Goal: Use online tool/utility: Utilize a website feature to perform a specific function

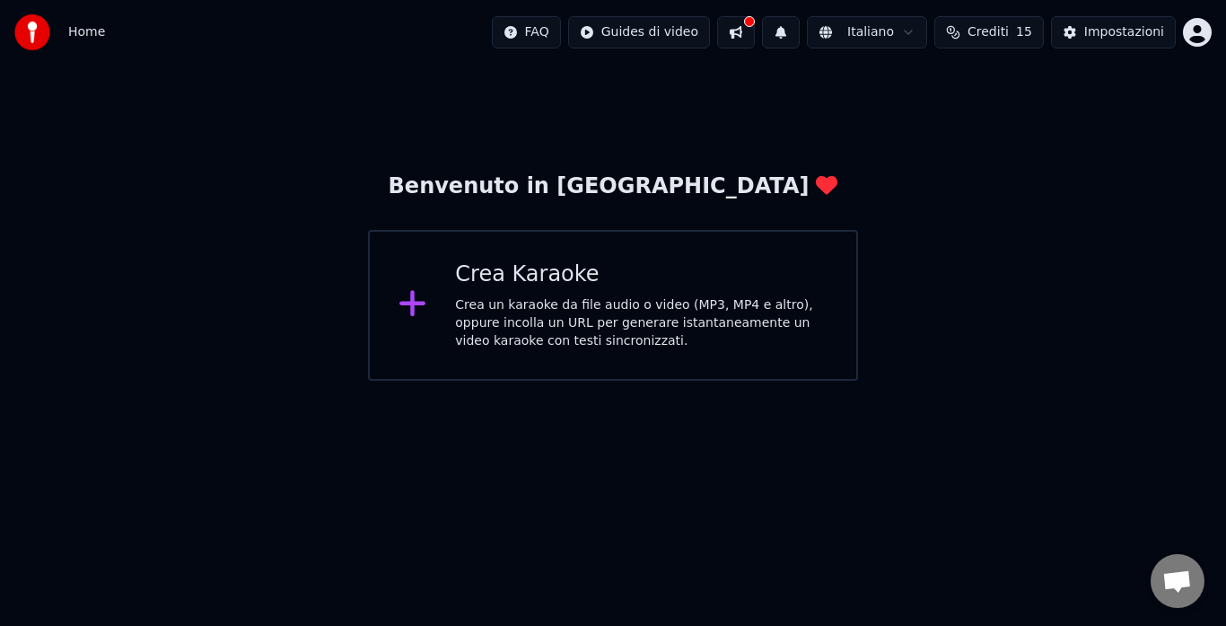
click at [597, 323] on div "Crea un karaoke da file audio o video (MP3, MP4 e altro), oppure incolla un URL…" at bounding box center [641, 323] width 373 height 54
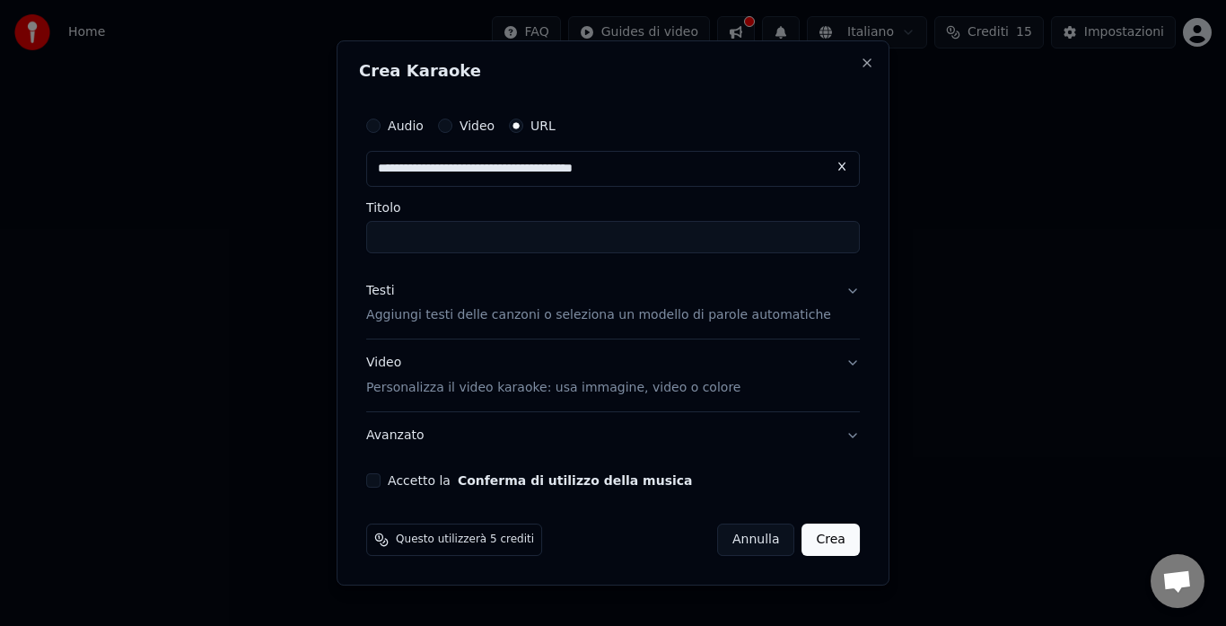
type input "**********"
click at [505, 334] on button "Testi Aggiungi testi delle canzoni o seleziona un modello di parole automatiche" at bounding box center [613, 304] width 494 height 72
type input "**********"
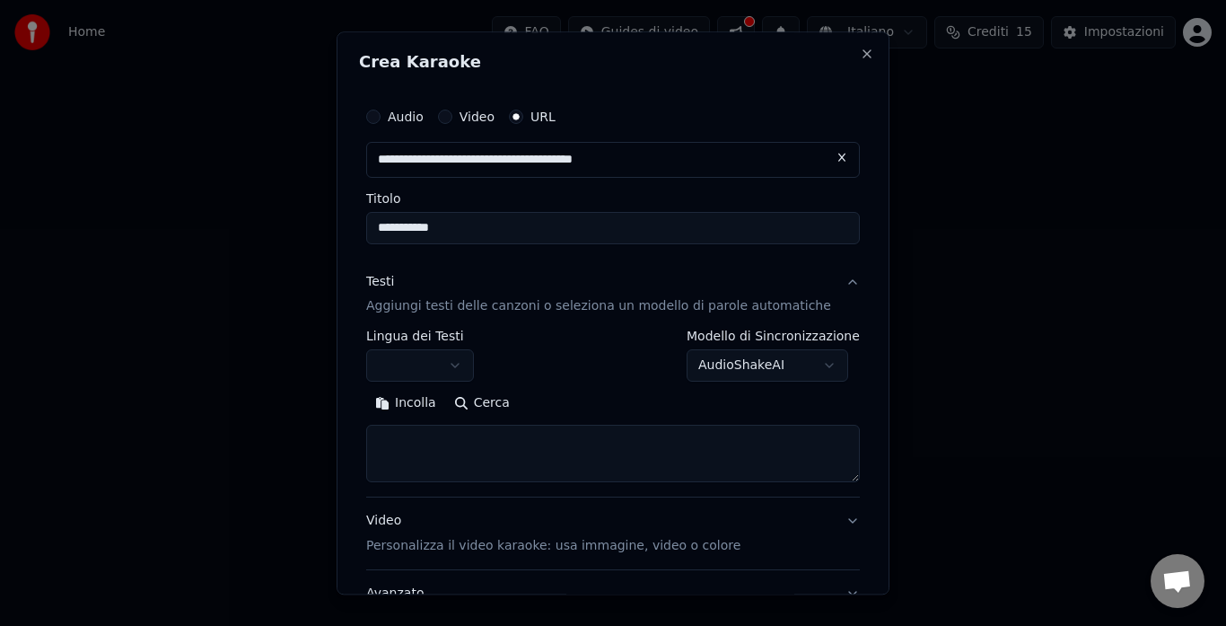
type input "**********"
click at [459, 453] on textarea at bounding box center [613, 454] width 494 height 57
click at [431, 398] on button "Incolla" at bounding box center [405, 404] width 79 height 29
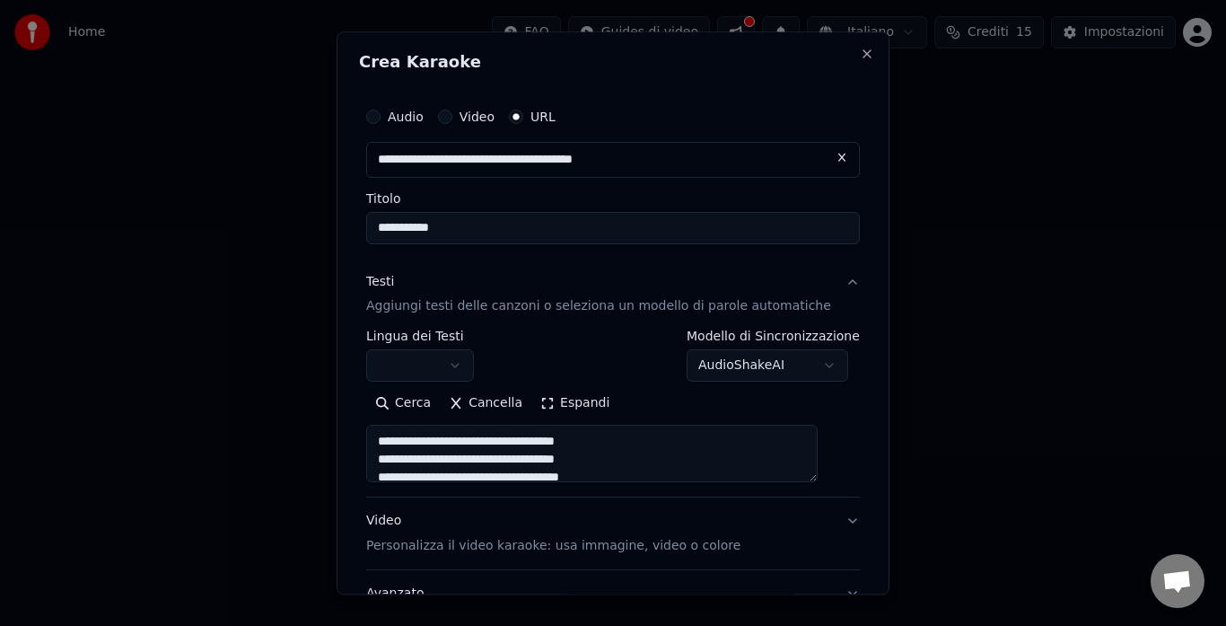
scroll to position [149, 0]
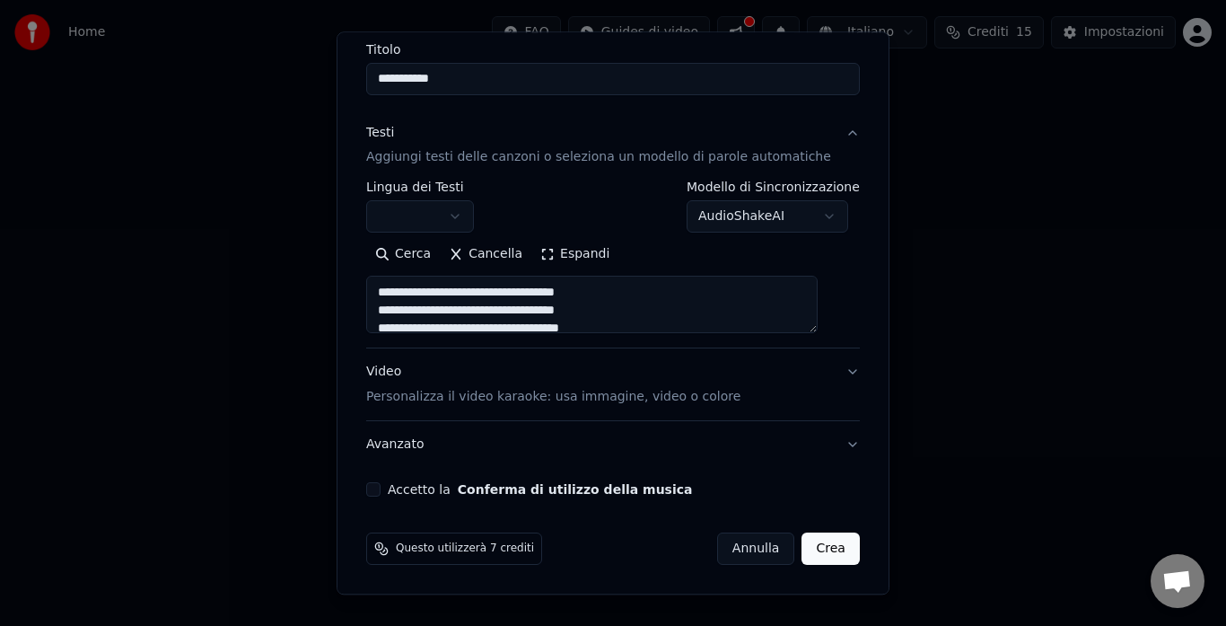
click at [396, 483] on div "Accetto la Conferma di utilizzo della musica" at bounding box center [613, 490] width 494 height 14
click at [486, 399] on p "Personalizza il video karaoke: usa immagine, video o colore" at bounding box center [553, 398] width 374 height 18
type textarea "**********"
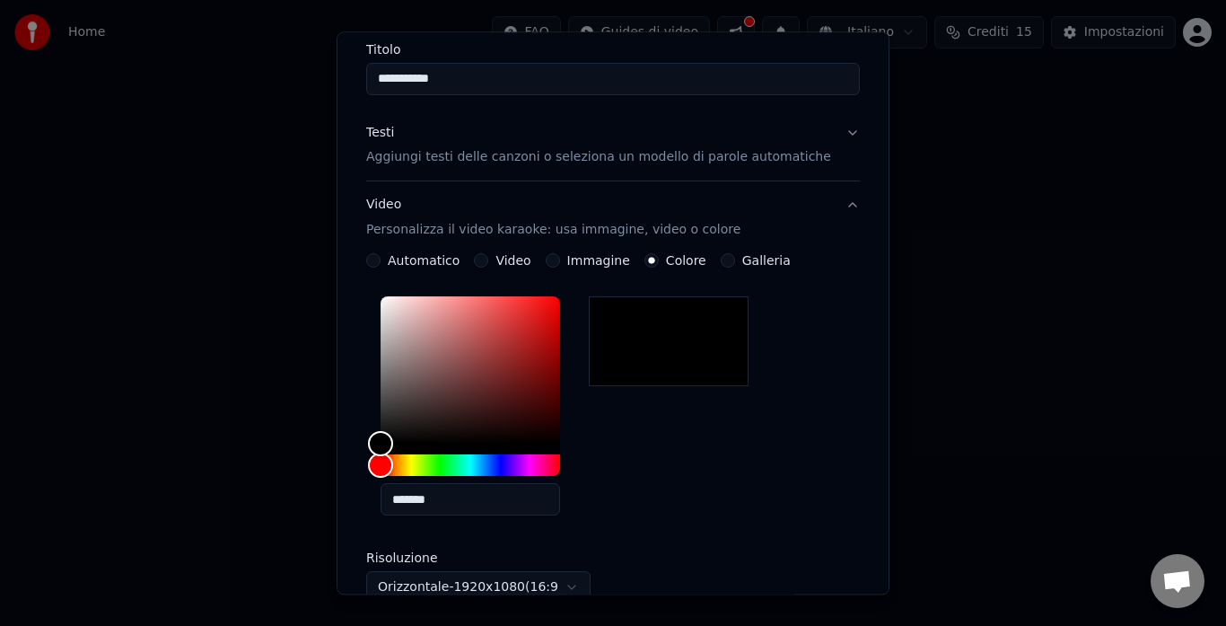
scroll to position [415, 0]
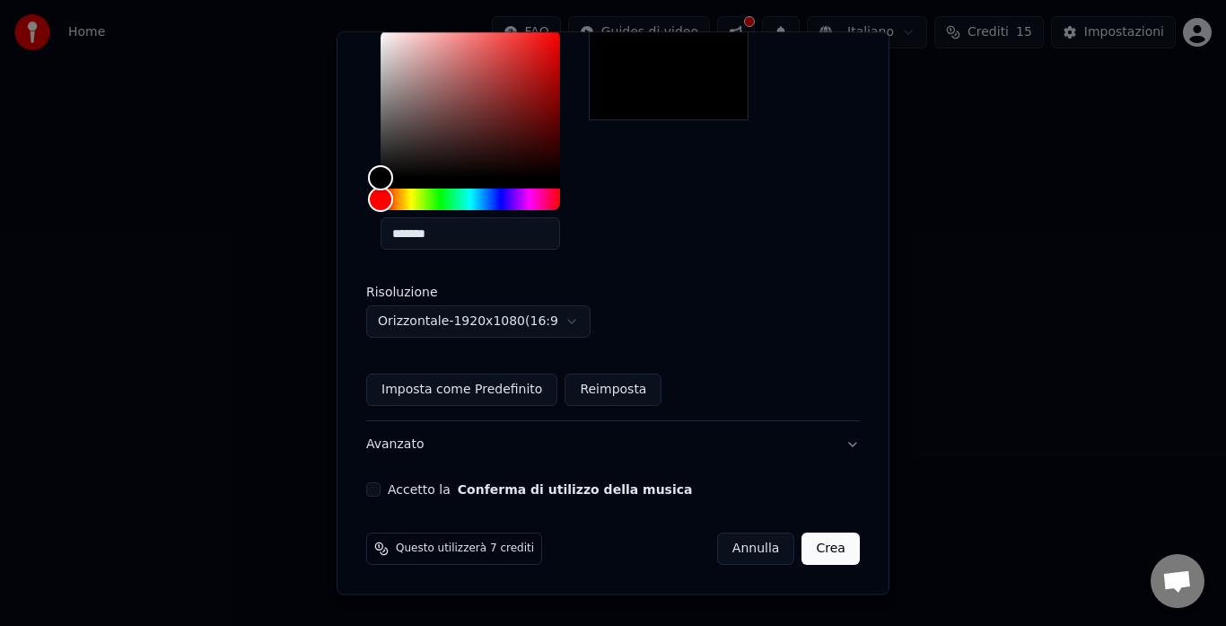
click at [381, 490] on button "Accetto la Conferma di utilizzo della musica" at bounding box center [373, 490] width 14 height 14
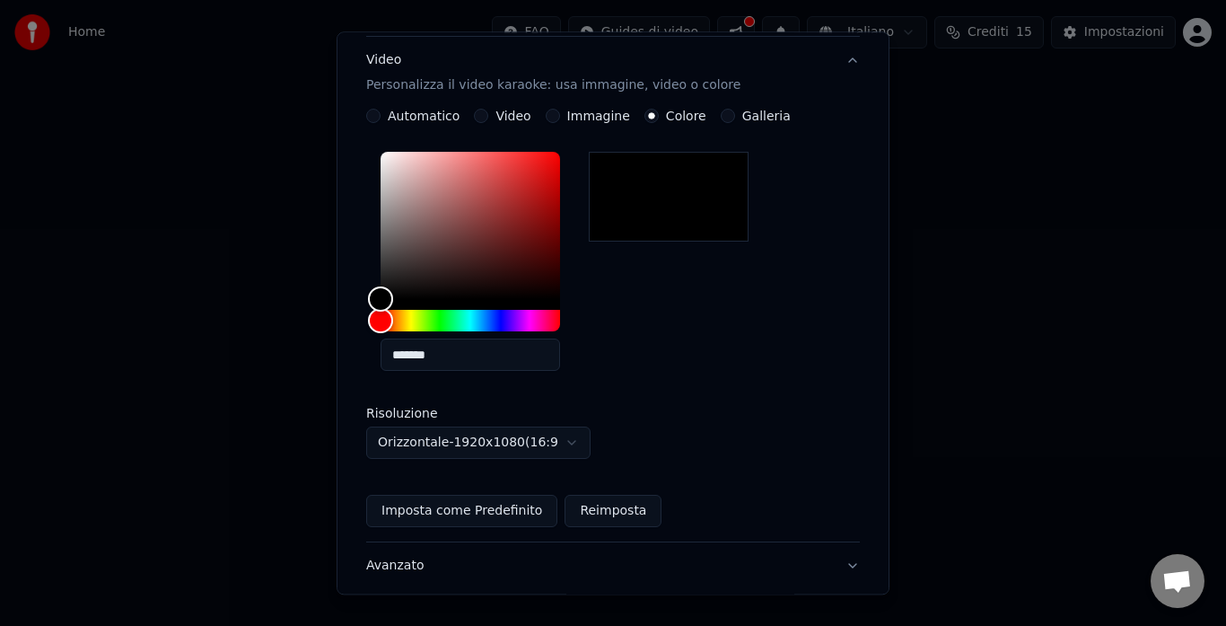
scroll to position [325, 0]
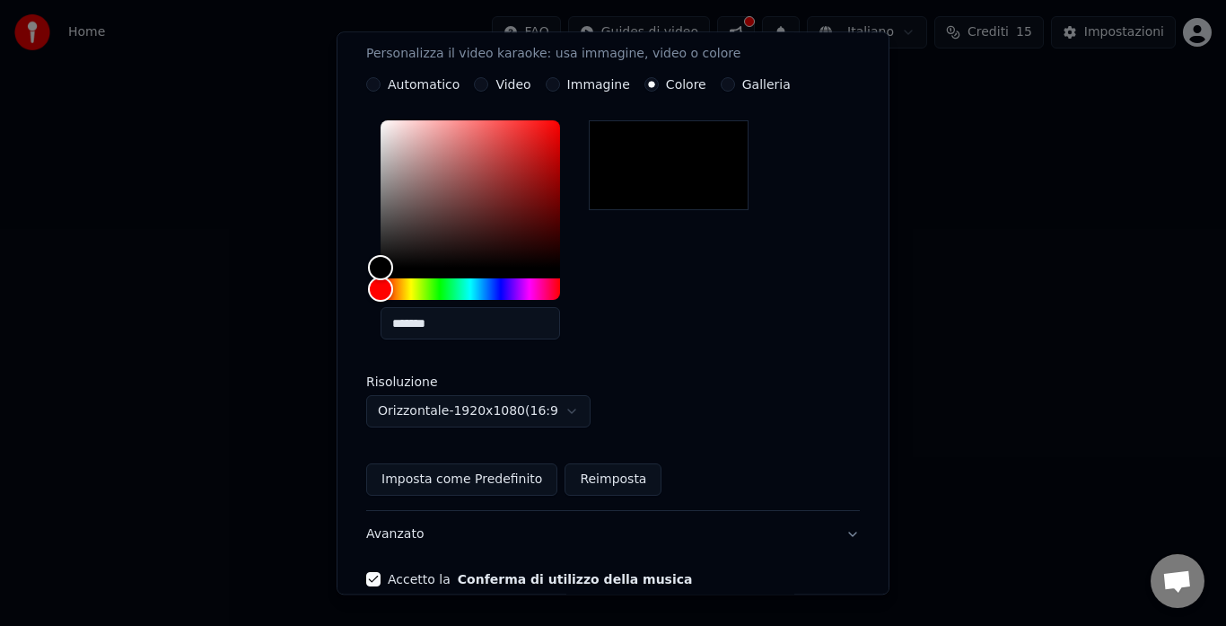
click at [498, 473] on button "Imposta come Predefinito" at bounding box center [461, 480] width 191 height 32
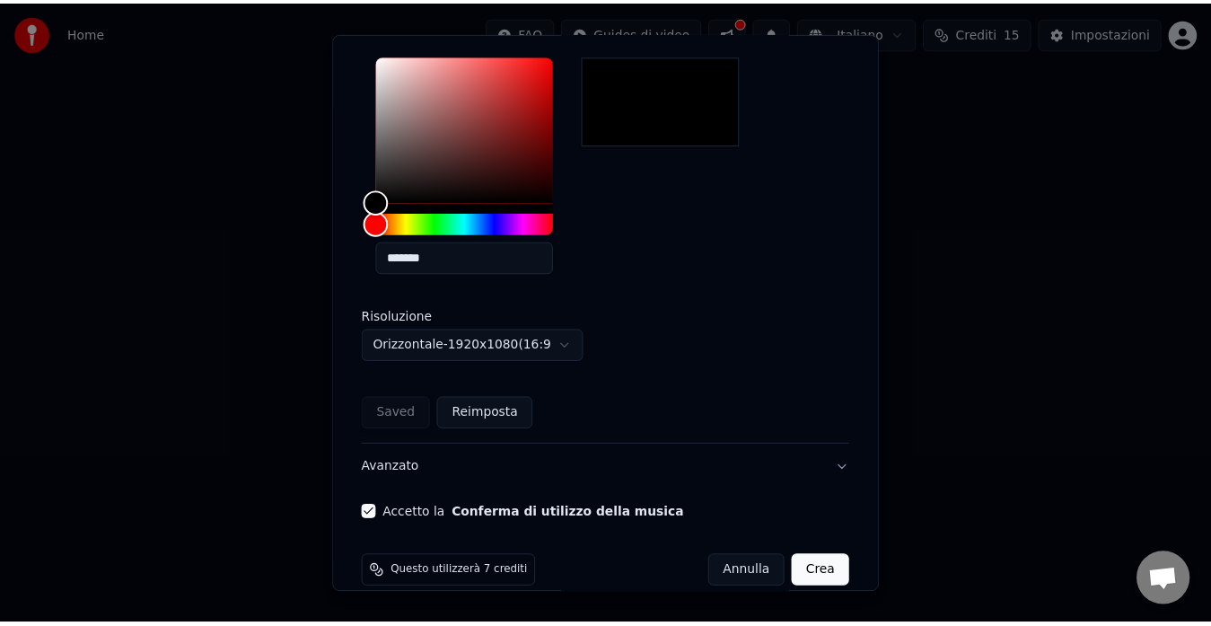
scroll to position [415, 0]
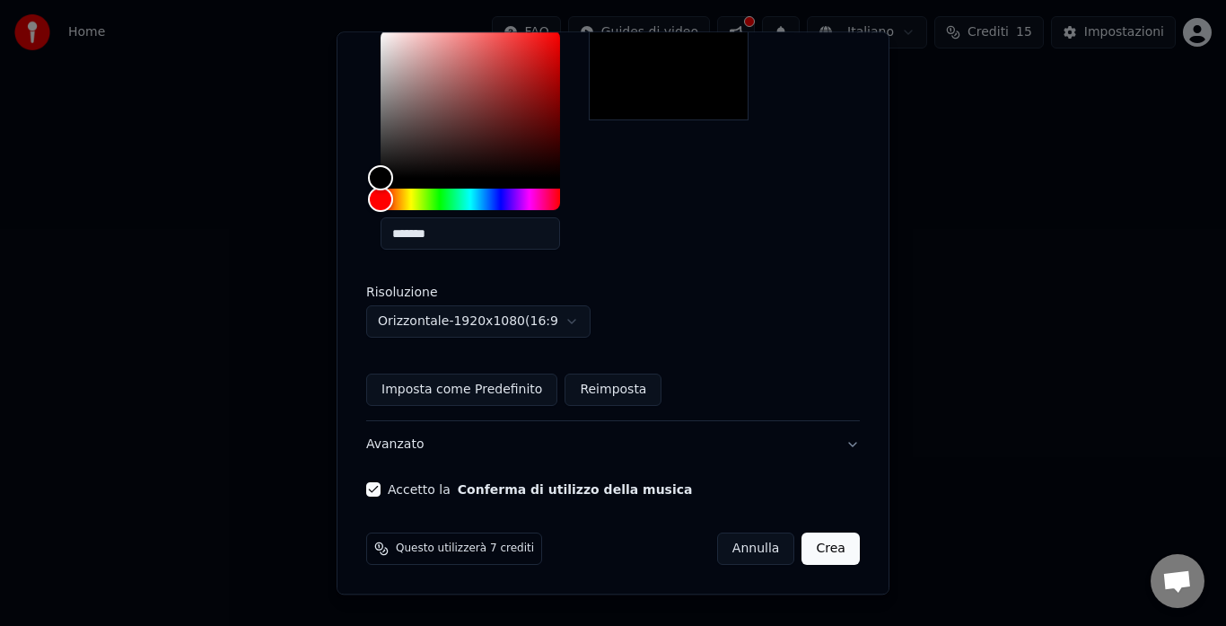
click at [803, 536] on button "Crea" at bounding box center [831, 549] width 57 height 32
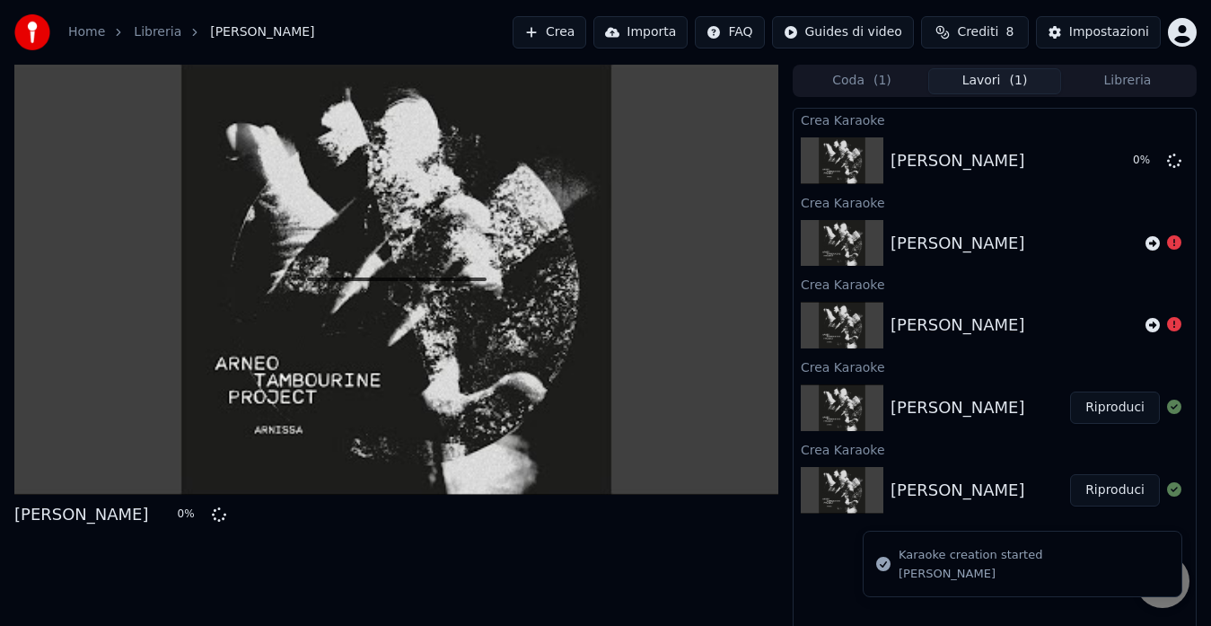
click at [1147, 68] on button "Libreria" at bounding box center [1127, 81] width 133 height 26
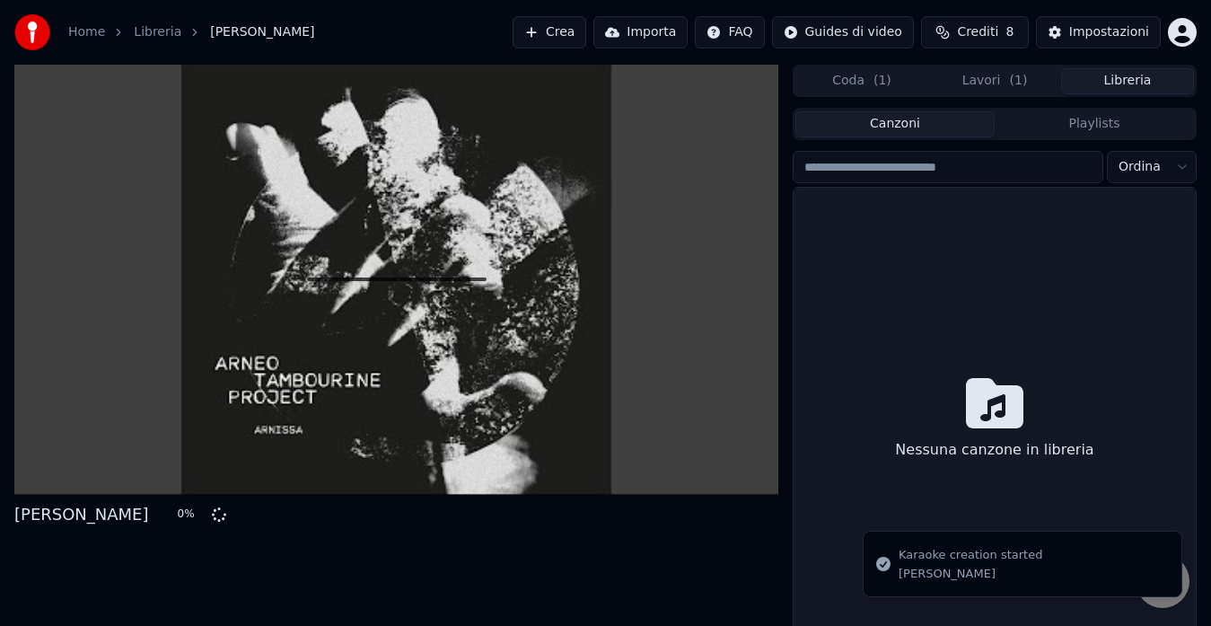
click at [1027, 85] on button "Lavori ( 1 )" at bounding box center [994, 81] width 133 height 26
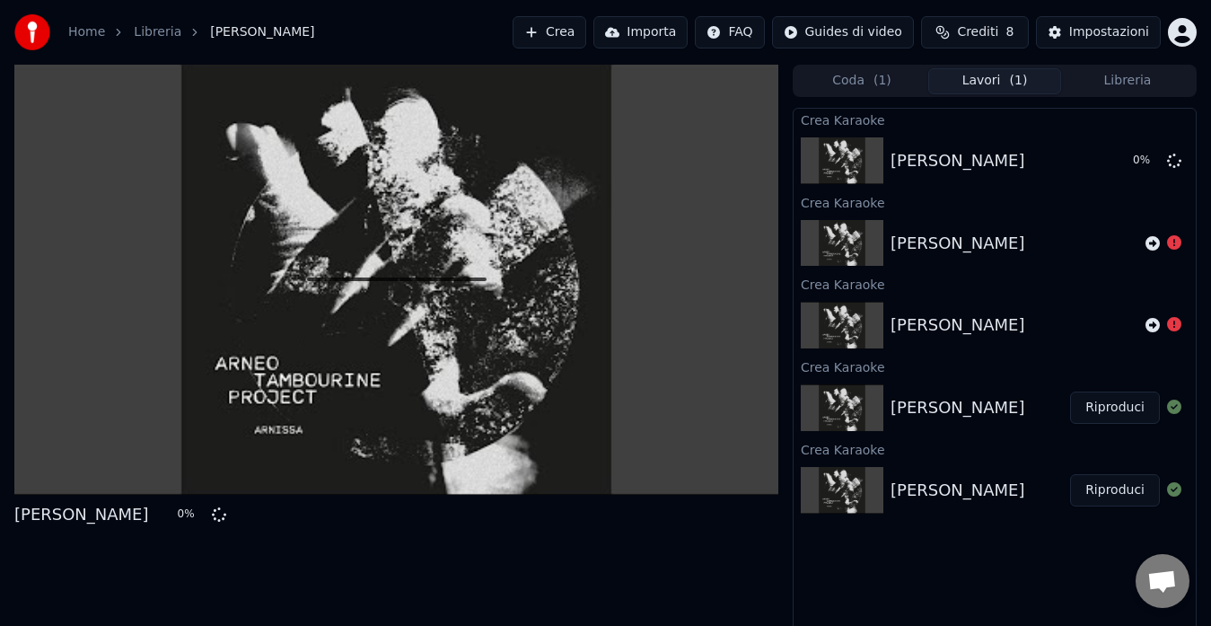
click at [897, 88] on button "Coda ( 1 )" at bounding box center [861, 81] width 133 height 26
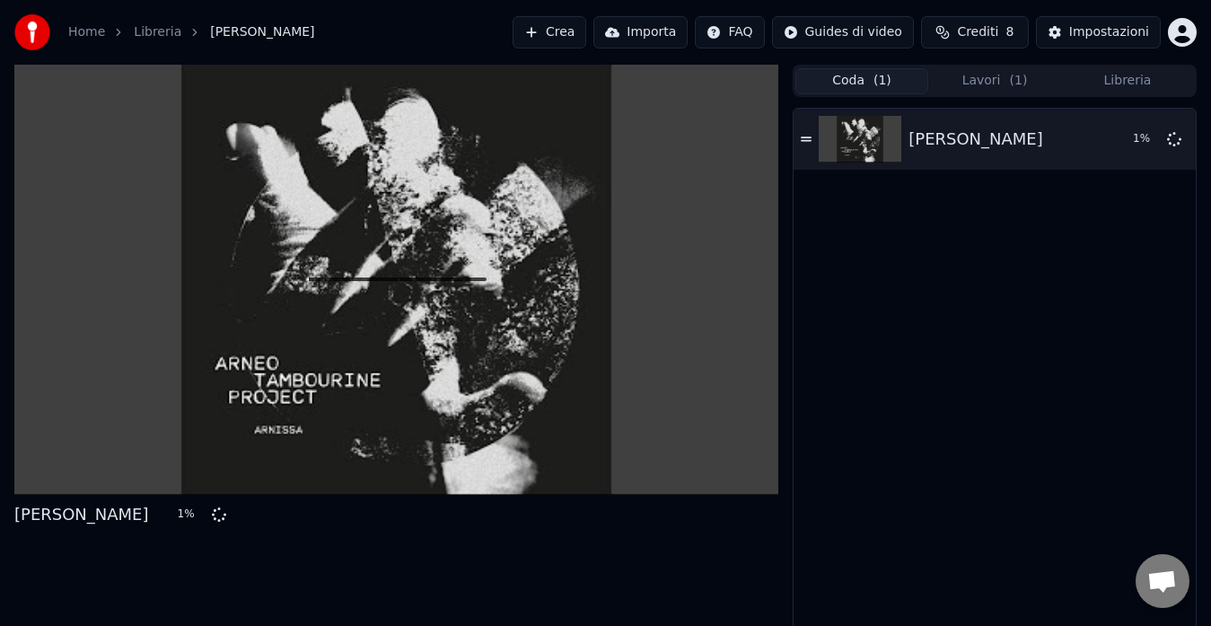
click at [997, 95] on div "Coda ( 1 ) Lavori ( 1 ) Libreria" at bounding box center [995, 81] width 404 height 32
click at [969, 64] on div "Home Libreria [PERSON_NAME] Crea Importa FAQ Guides di video Crediti 8 Impostaz…" at bounding box center [605, 32] width 1211 height 65
click at [975, 82] on button "Lavori ( 1 )" at bounding box center [994, 81] width 133 height 26
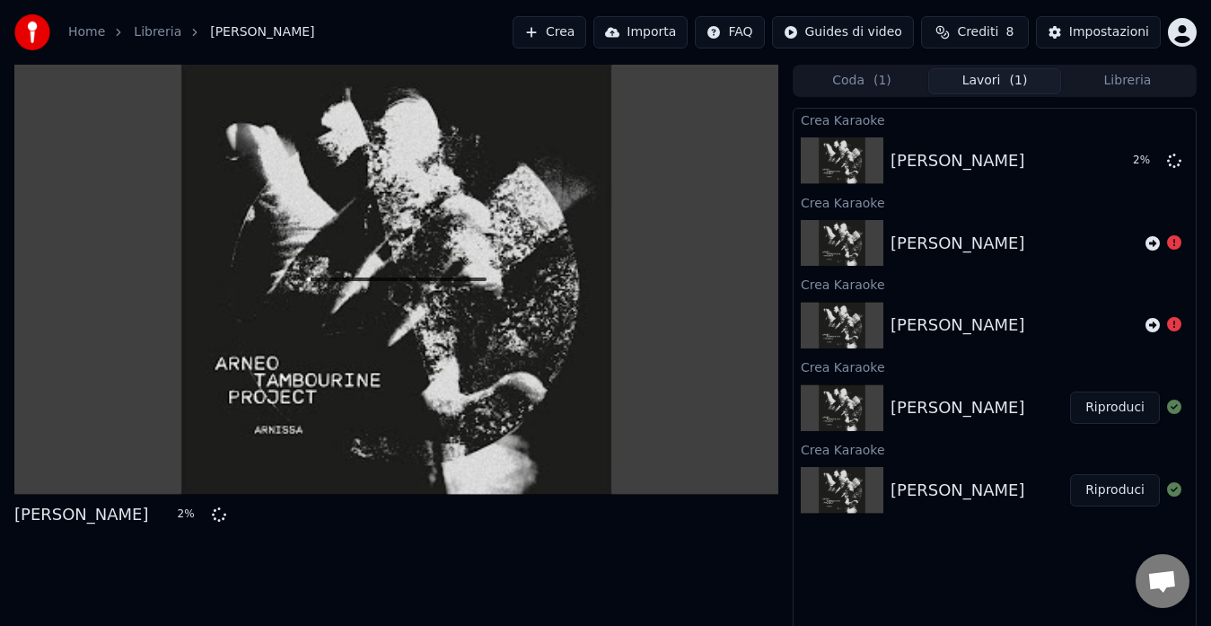
click at [1129, 407] on button "Riproduci" at bounding box center [1115, 407] width 90 height 32
